Goal: Find specific page/section: Find specific page/section

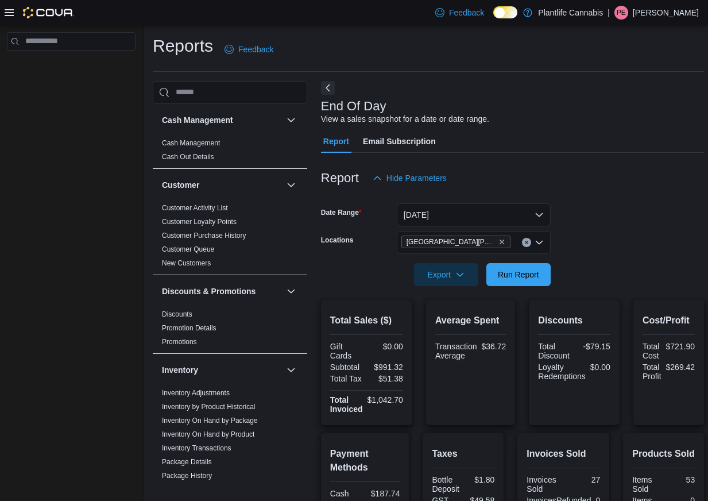
click at [9, 12] on icon at bounding box center [9, 12] width 9 height 7
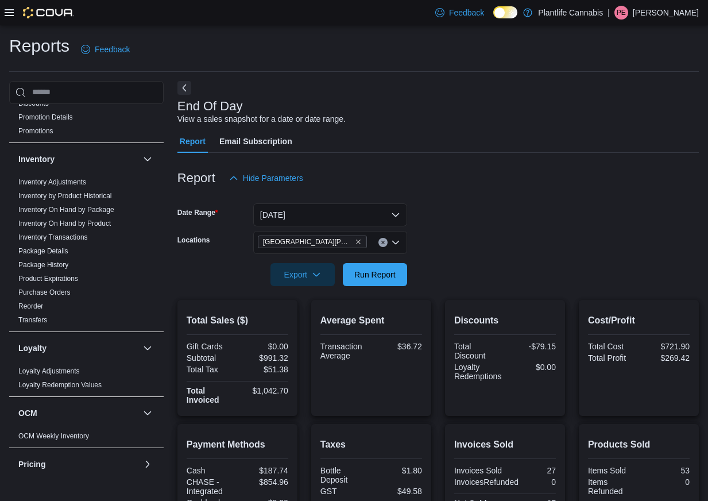
scroll to position [197, 0]
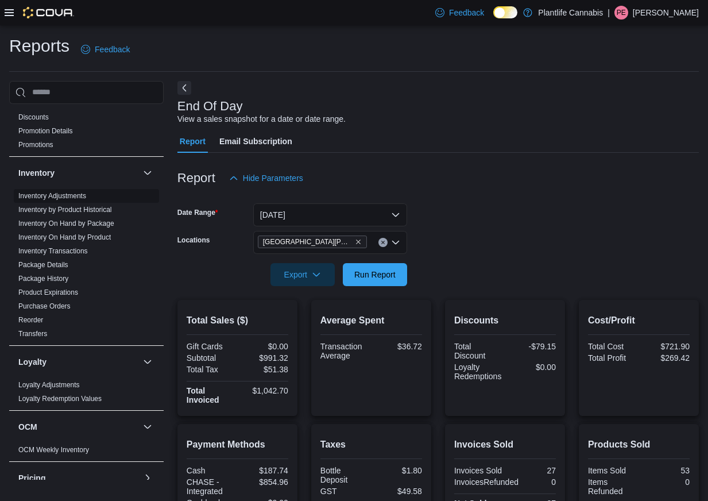
click at [106, 192] on span "Inventory Adjustments" at bounding box center [86, 196] width 145 height 14
click at [60, 196] on link "Inventory Adjustments" at bounding box center [52, 196] width 68 height 8
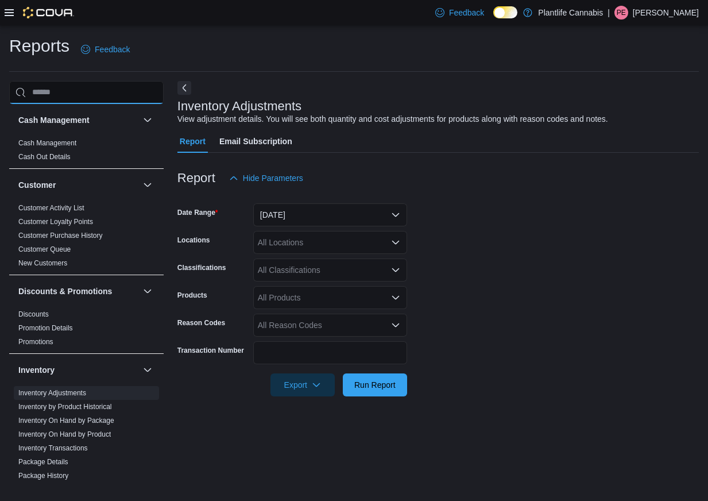
click at [62, 91] on input "search" at bounding box center [86, 92] width 154 height 23
click at [8, 14] on icon at bounding box center [9, 12] width 9 height 7
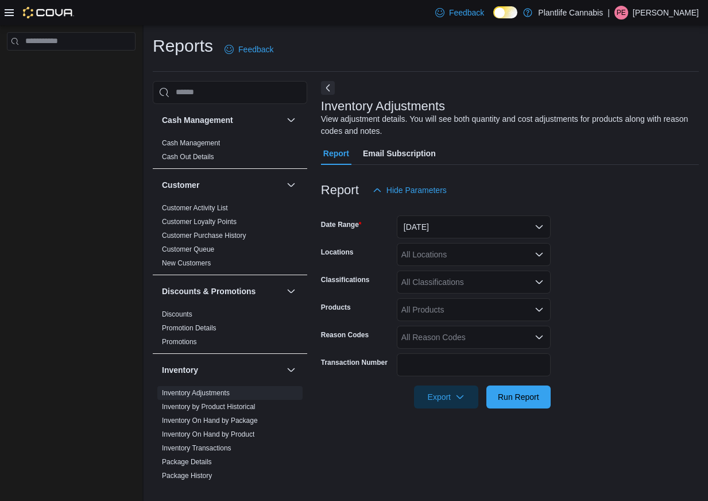
click at [8, 15] on icon at bounding box center [9, 12] width 9 height 7
